Goal: Find contact information: Find contact information

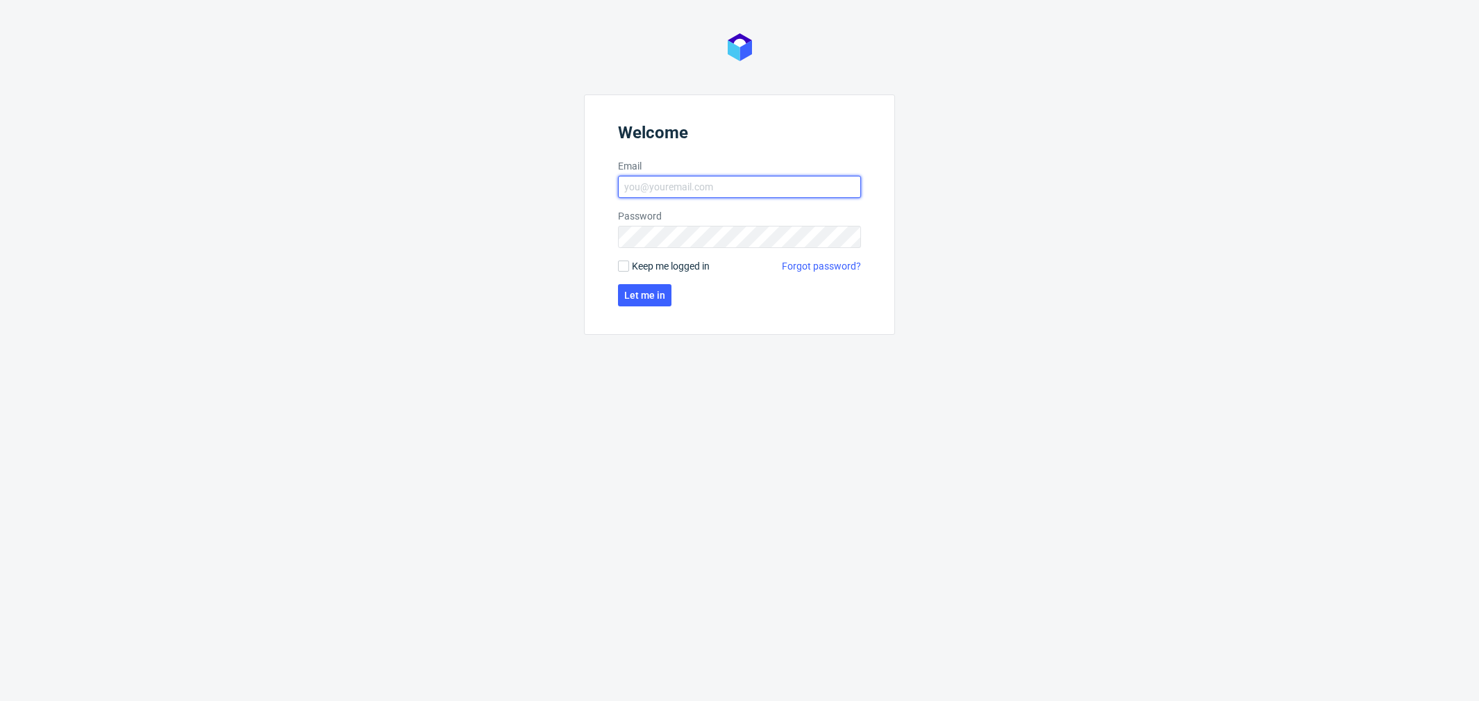
click at [686, 190] on input "Email" at bounding box center [739, 187] width 243 height 22
type input "[PERSON_NAME][EMAIL_ADDRESS][PERSON_NAME][DOMAIN_NAME]"
click button "Let me in" at bounding box center [644, 295] width 53 height 22
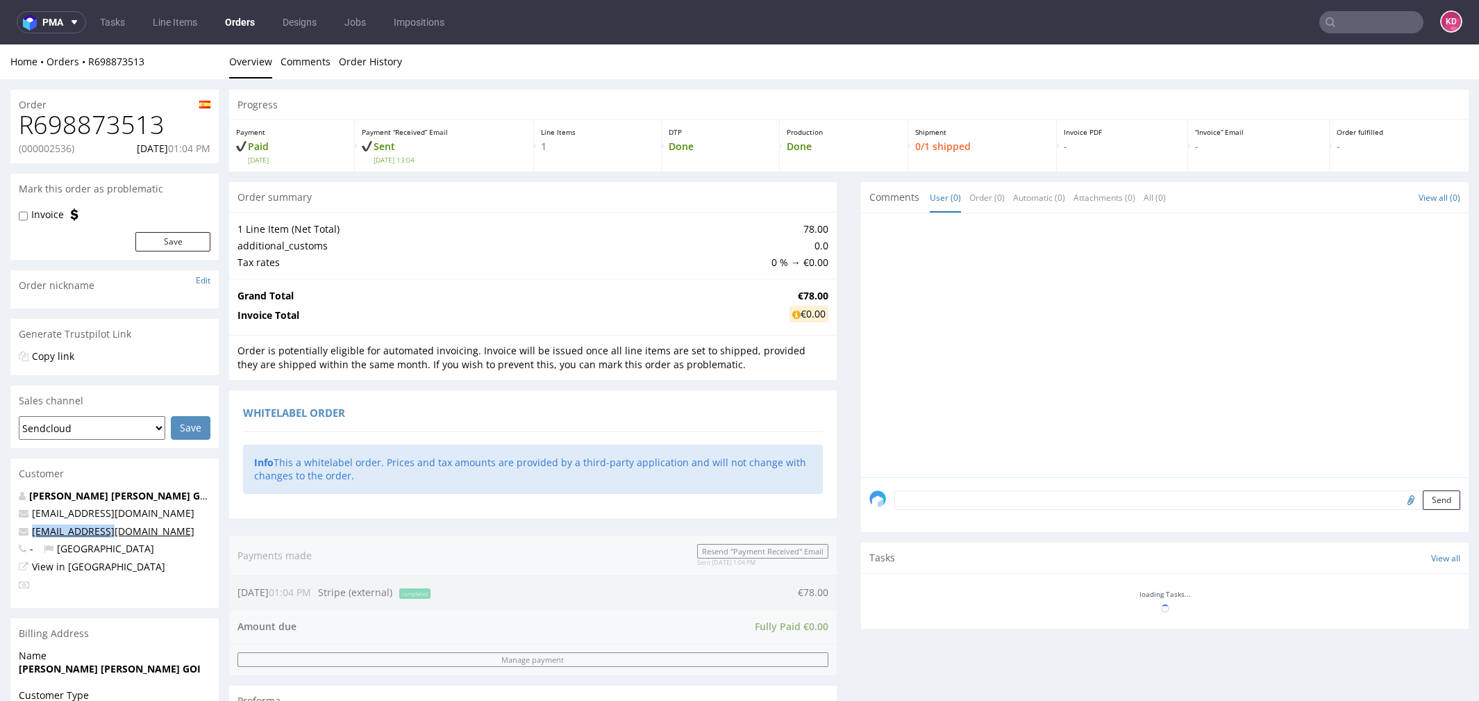
drag, startPoint x: 140, startPoint y: 530, endPoint x: 33, endPoint y: 528, distance: 106.9
click at [33, 529] on p "[EMAIL_ADDRESS][DOMAIN_NAME]" at bounding box center [115, 531] width 192 height 14
copy link "[EMAIL_ADDRESS][DOMAIN_NAME]"
